Goal: Task Accomplishment & Management: Manage account settings

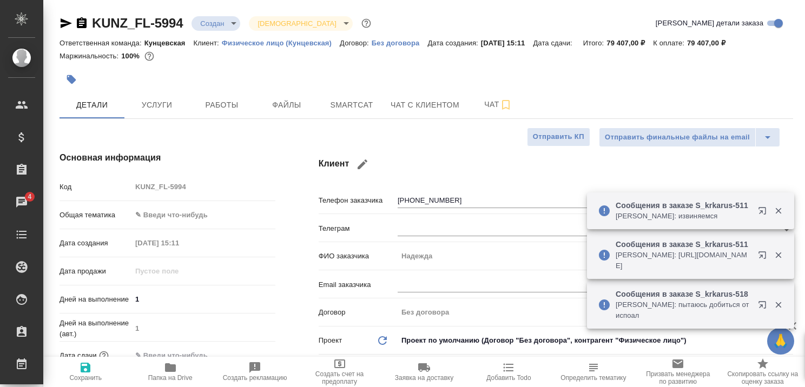
select select "RU"
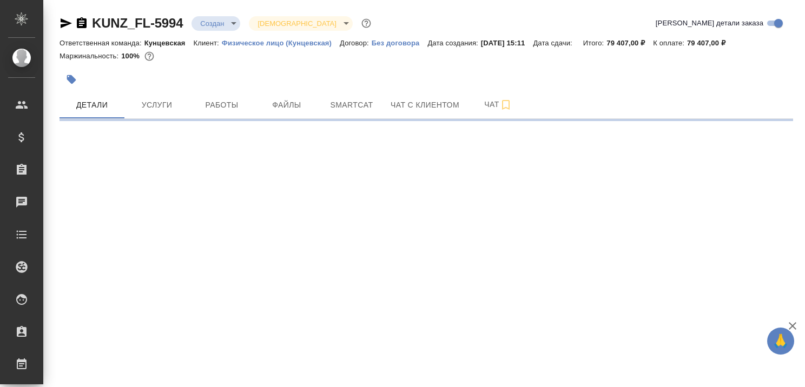
select select "RU"
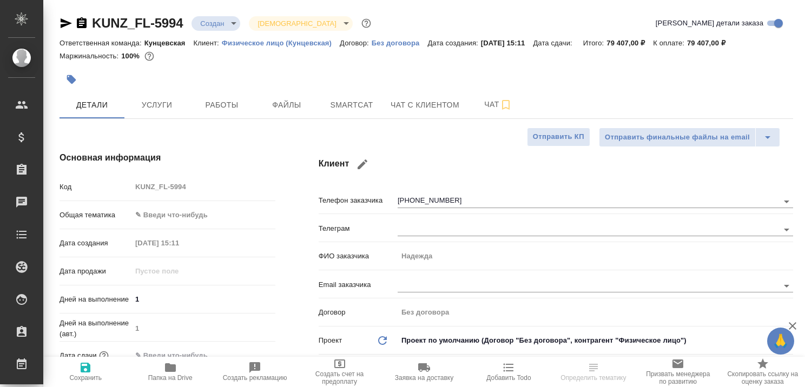
type textarea "x"
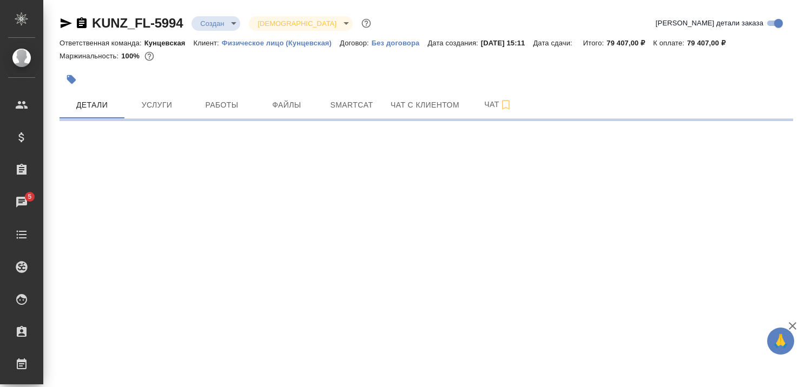
select select "RU"
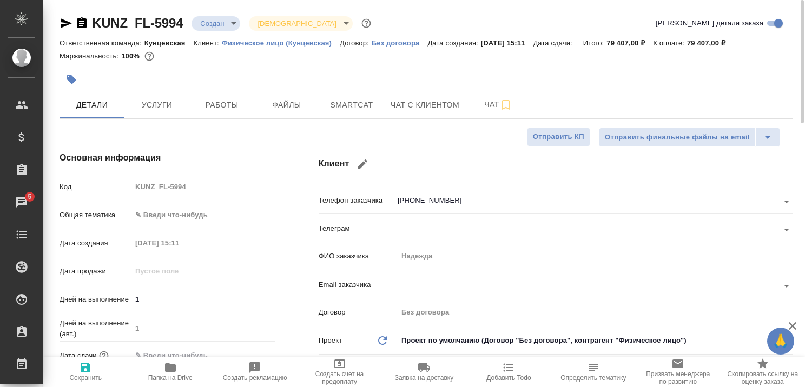
type textarea "x"
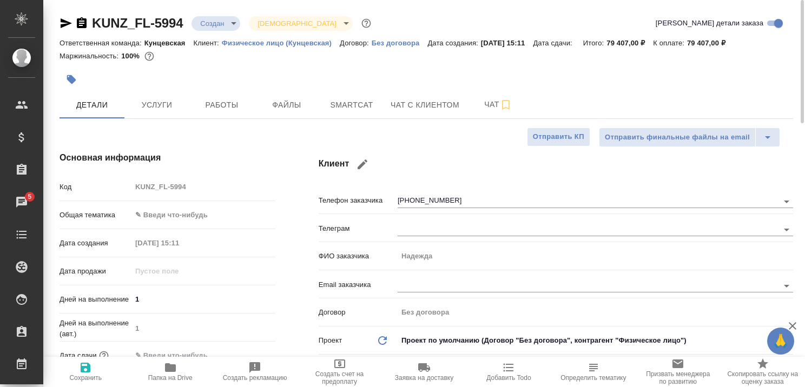
type textarea "x"
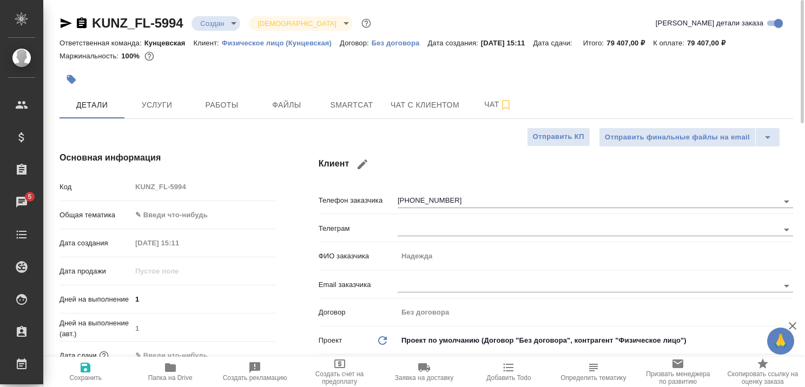
type textarea "x"
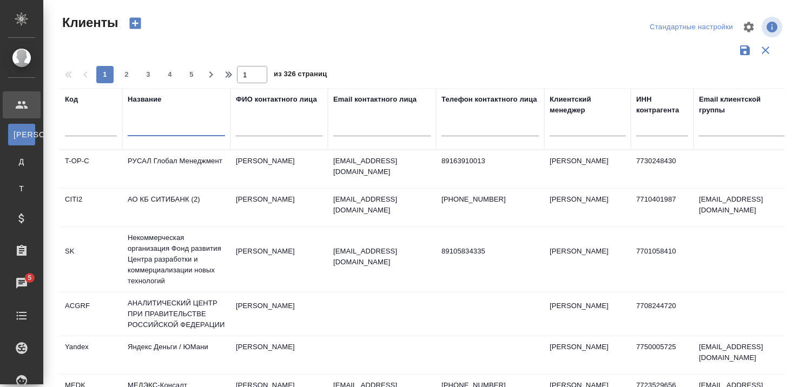
select select "RU"
click at [21, 280] on div "Чаты" at bounding box center [8, 283] width 27 height 16
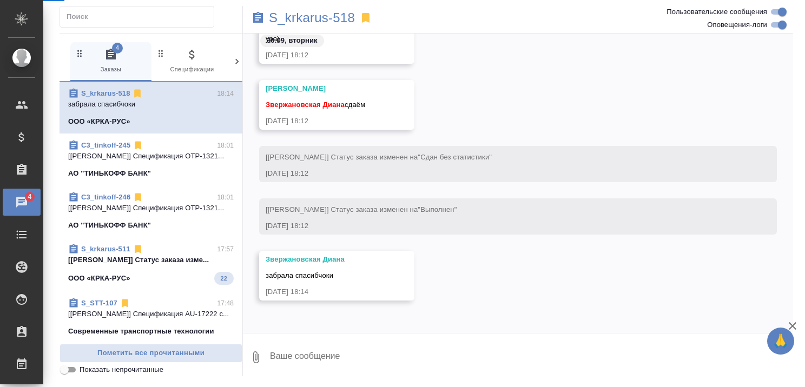
select select "RU"
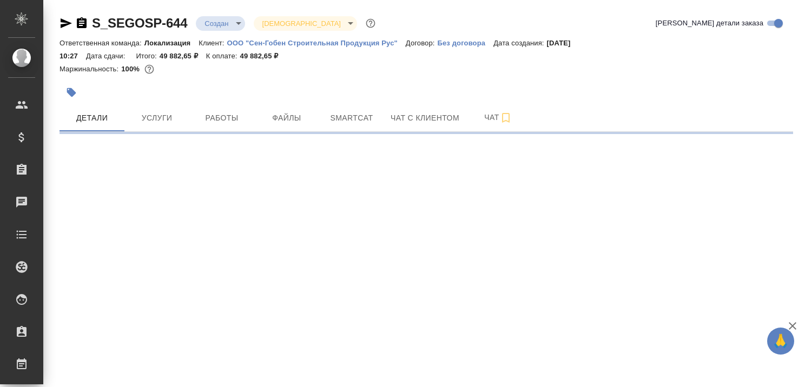
select select "RU"
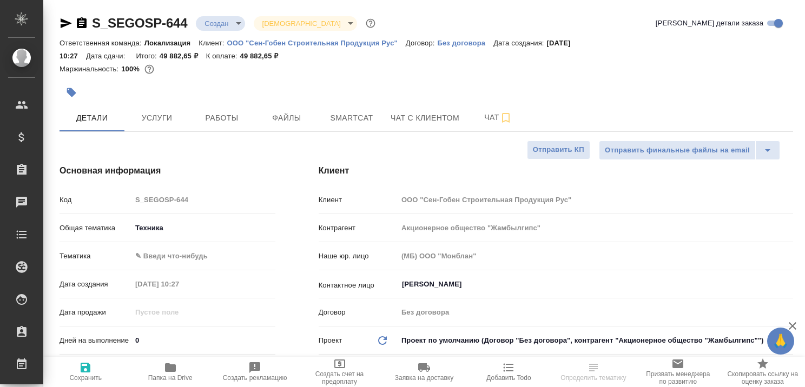
type textarea "x"
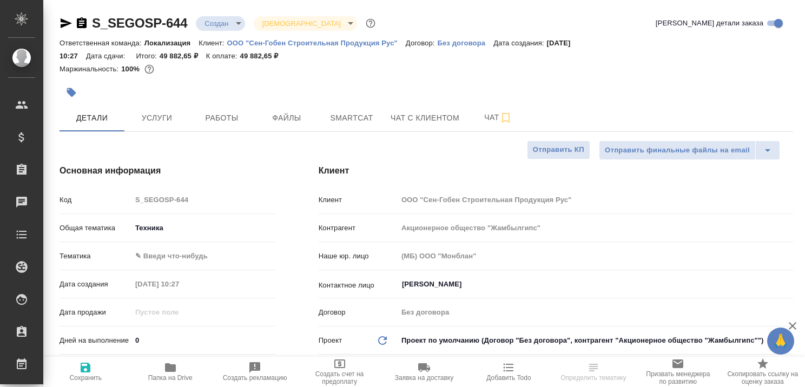
type textarea "x"
